Goal: Information Seeking & Learning: Learn about a topic

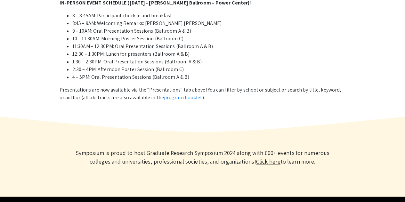
scroll to position [399, 0]
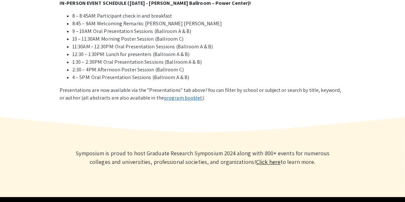
click at [174, 97] on link "program booklet" at bounding box center [183, 97] width 38 height 7
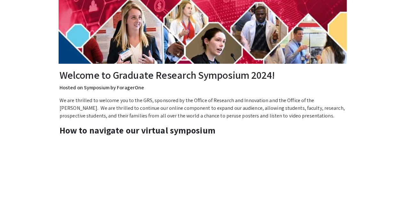
scroll to position [0, 0]
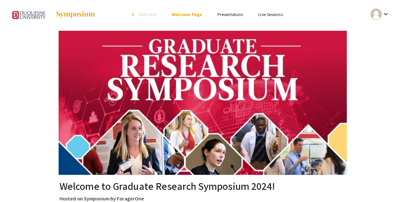
click at [235, 14] on link "Presentations" at bounding box center [230, 15] width 26 height 6
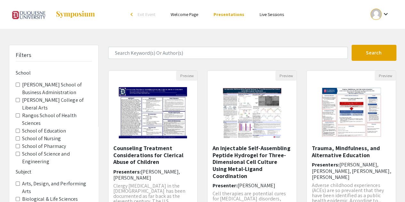
click at [17, 130] on Education "School of Education" at bounding box center [18, 131] width 4 height 4
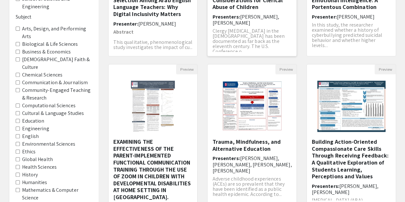
scroll to position [222, 0]
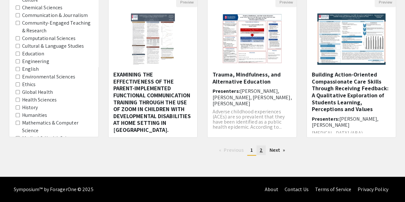
click at [262, 153] on span "2" at bounding box center [260, 149] width 3 height 7
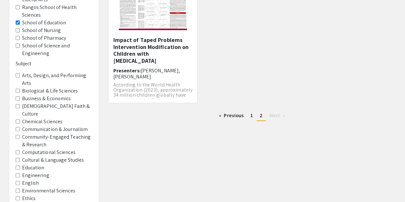
scroll to position [108, 0]
click at [250, 116] on link "page 1" at bounding box center [251, 116] width 9 height 10
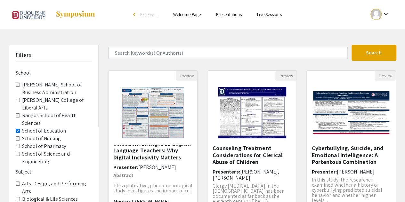
click at [157, 115] on img "Open Presentation <p>The Process of Media Selection Among Arab English Language…" at bounding box center [152, 113] width 75 height 64
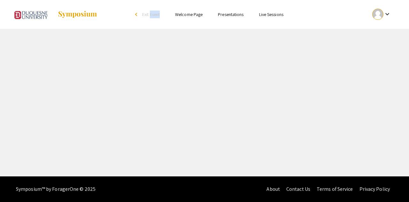
click at [157, 115] on div "Skip navigation arrow_back_ios Exit Event Welcome Page Presentations Live Sessi…" at bounding box center [204, 88] width 409 height 176
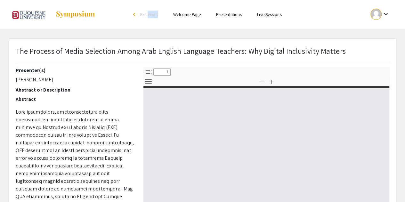
select select "custom"
type input "0"
select select "custom"
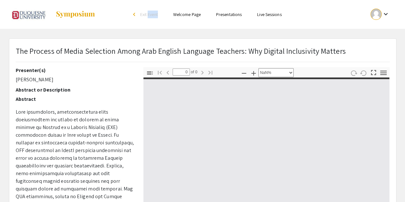
type input "1"
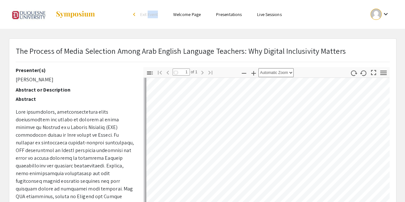
scroll to position [70, 0]
select select "auto"
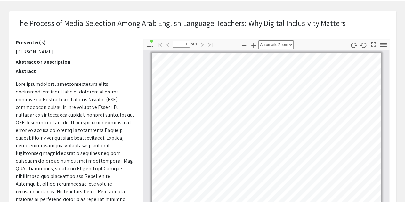
scroll to position [0, 0]
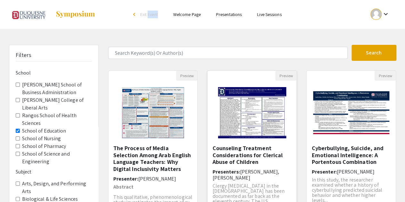
click at [246, 107] on img "Open Presentation <p>Counseling Treatment Considerations for Clerical Abuse of …" at bounding box center [251, 113] width 81 height 64
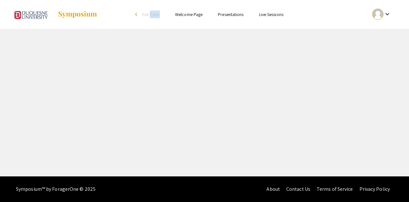
select select "custom"
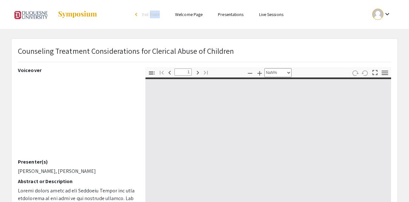
type input "0"
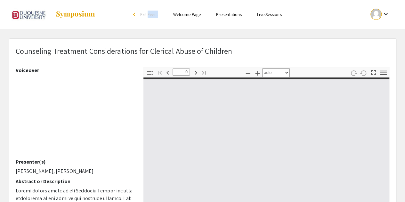
select select "custom"
type input "1"
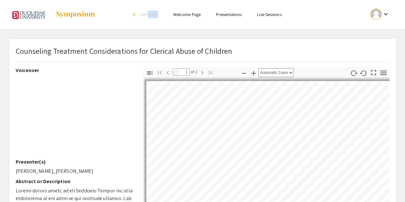
scroll to position [1, 0]
select select "auto"
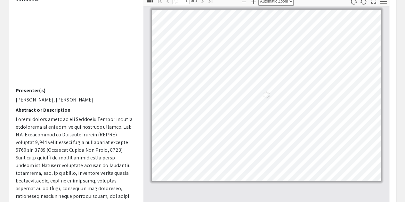
scroll to position [73, 0]
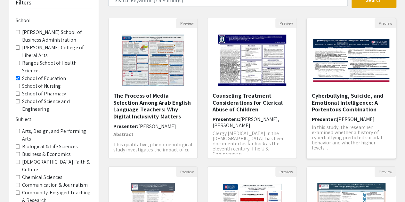
scroll to position [50, 0]
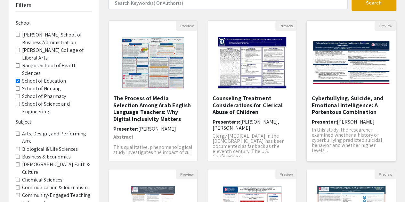
click at [349, 60] on img "Open Presentation <p>Cyberbullying, Suicide, and Emotional Intelligence: A Port…" at bounding box center [350, 63] width 89 height 56
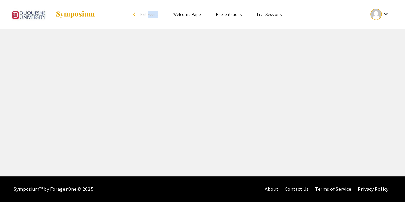
select select "custom"
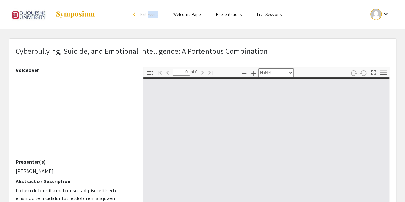
type input "1"
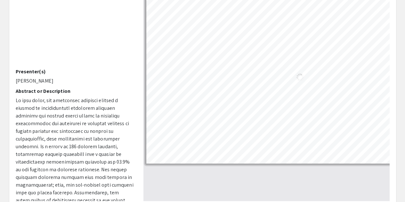
select select "auto"
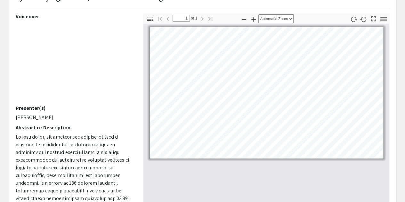
scroll to position [53, 0]
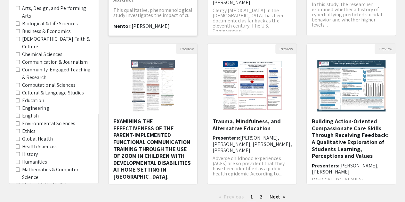
scroll to position [178, 0]
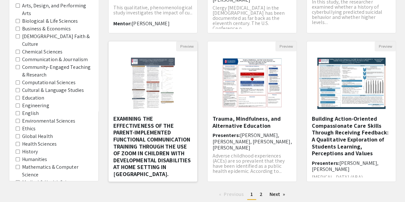
click at [155, 93] on img "Open Presentation <p>EXAMINING THE EFFECTIVENESS OF THE PARENT-IMPLEMENTED FUNC…" at bounding box center [152, 83] width 57 height 64
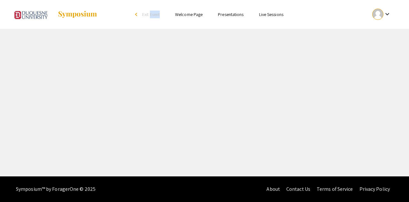
select select "custom"
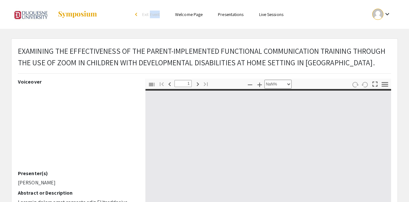
type input "0"
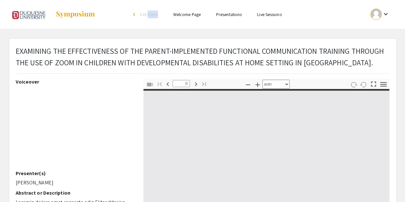
select select "custom"
type input "1"
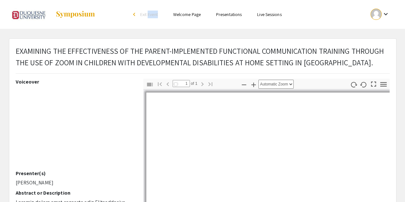
select select "auto"
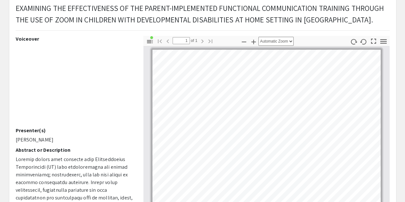
scroll to position [43, 0]
click at [383, 43] on icon "button" at bounding box center [383, 41] width 9 height 9
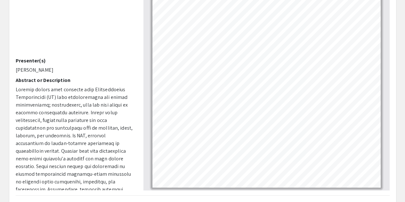
scroll to position [0, 0]
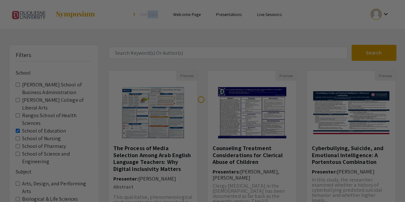
scroll to position [108, 0]
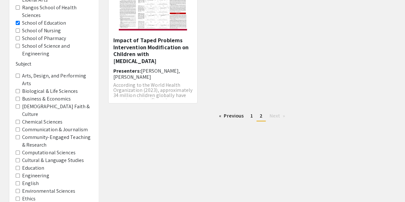
click at [140, 67] on span "Clyniece Hodge, Kristin Hinshaw" at bounding box center [146, 73] width 67 height 13
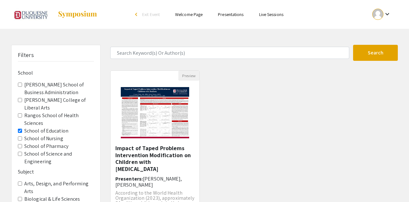
select select "custom"
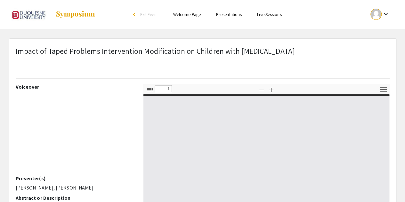
type input "0"
select select "auto"
type input "1"
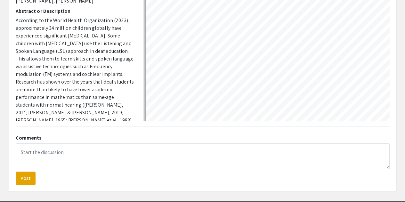
select select "auto"
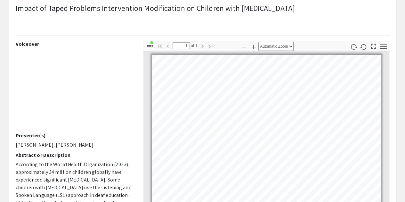
scroll to position [43, 0]
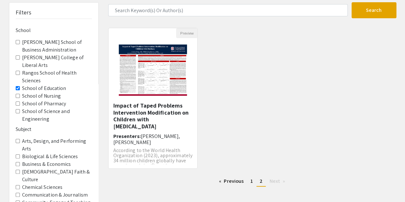
scroll to position [108, 0]
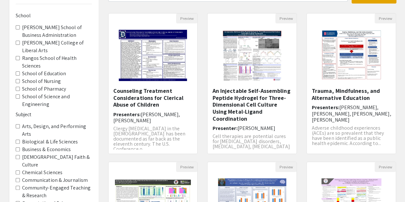
scroll to position [58, 0]
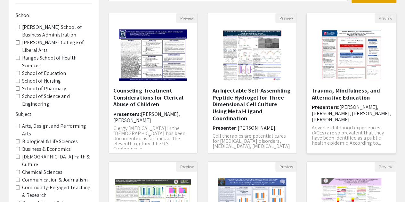
click at [342, 56] on img "Open Presentation <p>Trauma, Mindfulness, and Alternative Education</p>" at bounding box center [351, 55] width 73 height 64
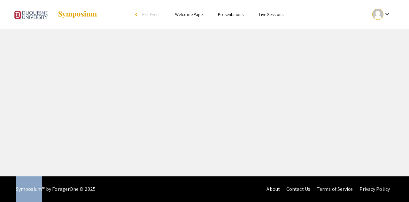
click at [342, 56] on div "Skip navigation arrow_back_ios Exit Event Welcome Page Presentations Live Sessi…" at bounding box center [204, 88] width 409 height 176
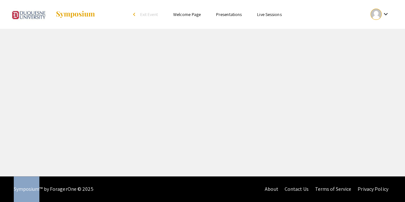
select select "custom"
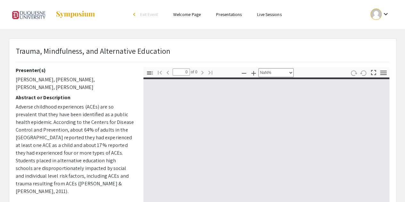
type input "1"
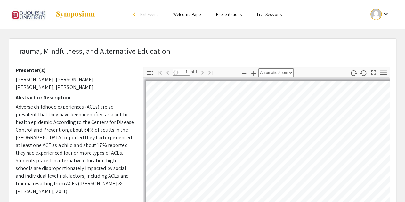
select select "auto"
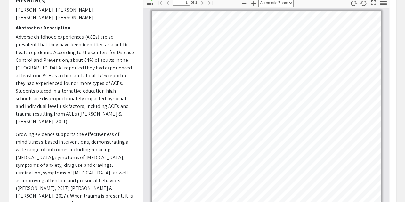
scroll to position [70, 0]
